Goal: Communication & Community: Participate in discussion

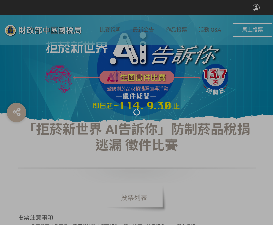
select select "vote"
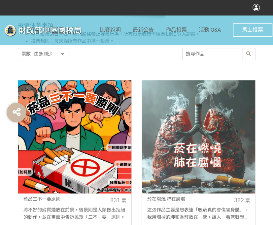
scroll to position [231, 0]
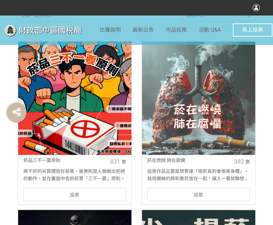
click at [90, 191] on div "投票" at bounding box center [74, 193] width 102 height 13
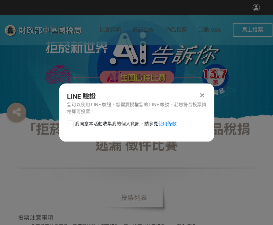
scroll to position [0, 0]
click at [68, 127] on div at bounding box center [70, 123] width 7 height 7
checkbox input "true"
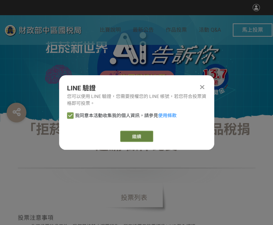
click at [144, 137] on link "繼續" at bounding box center [136, 135] width 33 height 11
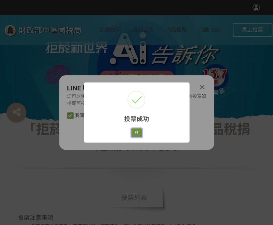
drag, startPoint x: 136, startPoint y: 134, endPoint x: 142, endPoint y: 134, distance: 5.9
click at [137, 134] on button "好" at bounding box center [136, 132] width 11 height 9
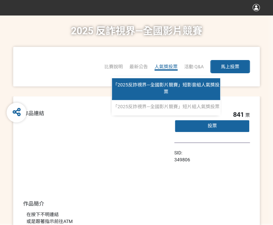
click at [165, 84] on span "「2025反詐視界—全國影片競賽」短影音組人氣獎投票" at bounding box center [166, 88] width 106 height 12
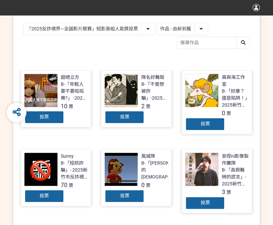
scroll to position [132, 0]
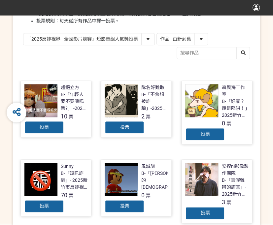
click at [194, 41] on select "作品 - 由新到舊 作品 - 由舊到新 票數 - 由多到少 票數 - 由少到多" at bounding box center [182, 39] width 51 height 12
select select "vote"
click at [157, 33] on select "作品 - 由新到舊 作品 - 由舊到新 票數 - 由多到少 票數 - 由少到多" at bounding box center [182, 39] width 51 height 12
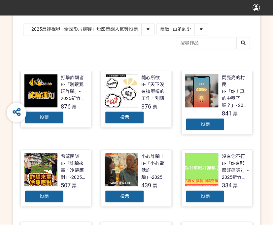
scroll to position [132, 0]
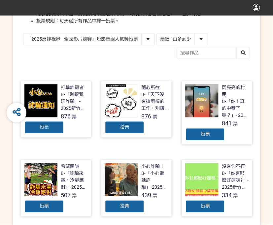
click at [46, 130] on div "投票" at bounding box center [44, 127] width 40 height 13
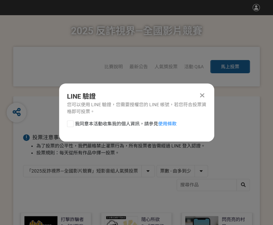
scroll to position [0, 0]
click at [69, 125] on div at bounding box center [70, 123] width 7 height 7
checkbox input "true"
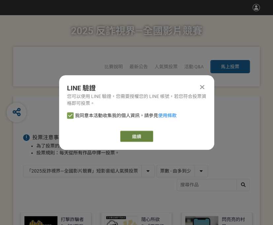
click at [143, 132] on link "繼續" at bounding box center [136, 135] width 33 height 11
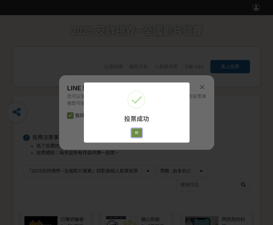
click at [136, 133] on button "好" at bounding box center [136, 132] width 11 height 9
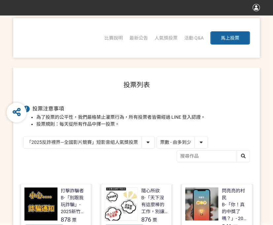
scroll to position [94, 0]
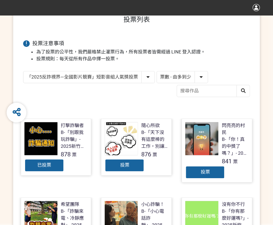
click at [144, 78] on select "「2025反詐視界—全國影片競賽」短影音組人氣獎投票 「2025反詐視界—全國影片競賽」短片組人氣獎投票" at bounding box center [88, 77] width 131 height 12
select select "13146"
click at [23, 71] on select "「2025反詐視界—全國影片競賽」短影音組人氣獎投票 「2025反詐視界—全國影片競賽」短片組人氣獎投票" at bounding box center [88, 77] width 131 height 12
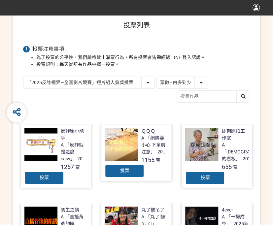
scroll to position [99, 0]
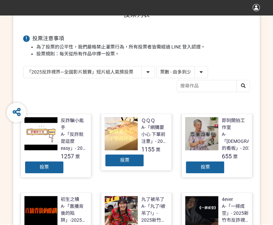
click at [52, 168] on div "投票" at bounding box center [44, 166] width 40 height 13
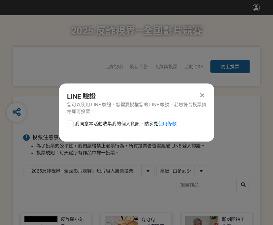
click at [70, 122] on div at bounding box center [70, 123] width 7 height 7
checkbox input "true"
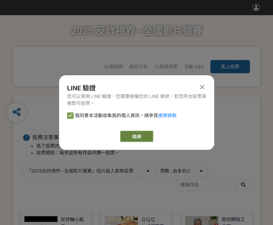
click at [137, 135] on link "繼續" at bounding box center [136, 135] width 33 height 11
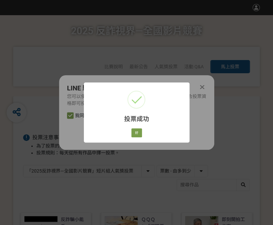
click at [129, 130] on div "投票成功 × 好 Cancel" at bounding box center [136, 112] width 105 height 60
drag, startPoint x: 124, startPoint y: 135, endPoint x: 132, endPoint y: 135, distance: 7.6
click at [132, 135] on div "投票成功 × 好 Cancel" at bounding box center [136, 112] width 105 height 60
click at [135, 132] on button "好" at bounding box center [136, 132] width 11 height 9
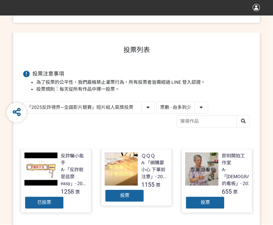
scroll to position [78, 0]
